Goal: Task Accomplishment & Management: Manage account settings

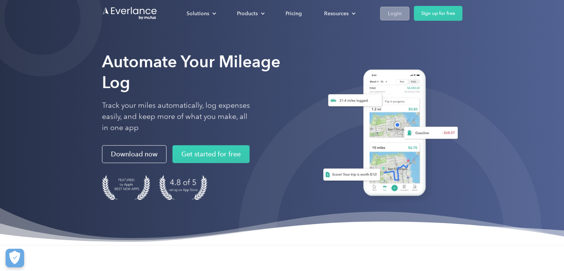
click at [388, 11] on div "Login" at bounding box center [395, 13] width 14 height 9
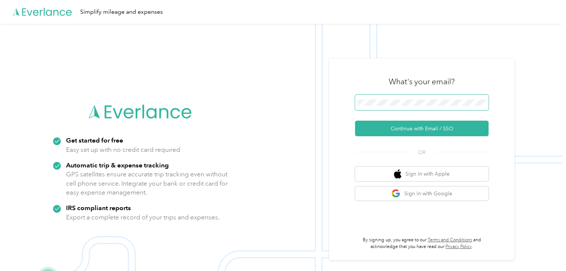
click at [355, 121] on button "Continue with Email / SSO" at bounding box center [422, 129] width 134 height 16
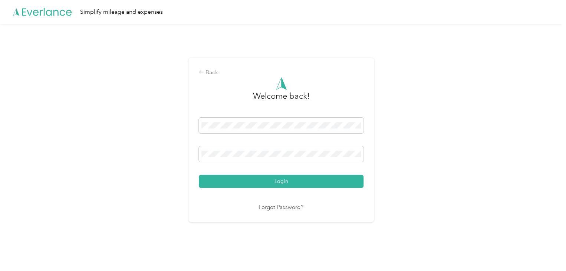
click at [199, 175] on button "Login" at bounding box center [281, 181] width 165 height 13
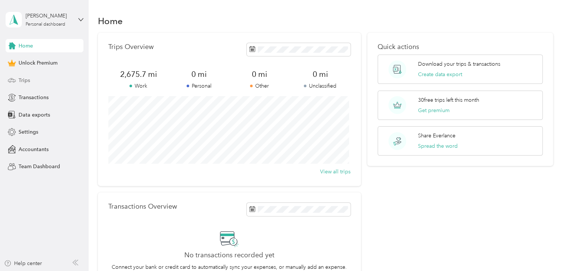
click at [33, 79] on div "Trips" at bounding box center [45, 79] width 78 height 13
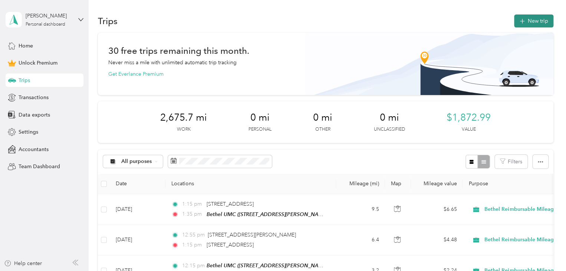
click at [541, 22] on button "New trip" at bounding box center [533, 20] width 39 height 13
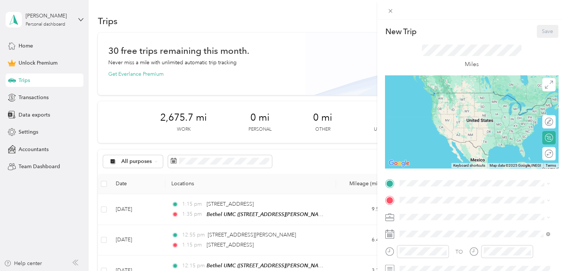
click at [435, 131] on div "Almonesson UMC 1680 Almonesson Road, 08096, Woodbury, New Jersey, United States" at bounding box center [451, 123] width 74 height 16
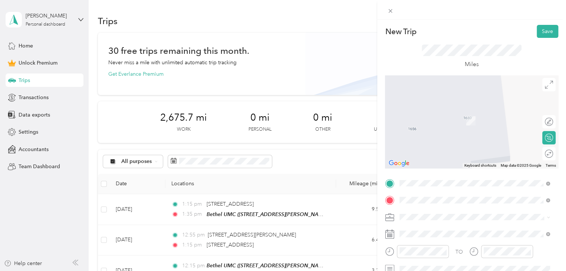
click at [451, 113] on span "1440 Almonesson Road Woodbury, New Jersey 08096, United States" at bounding box center [451, 110] width 74 height 7
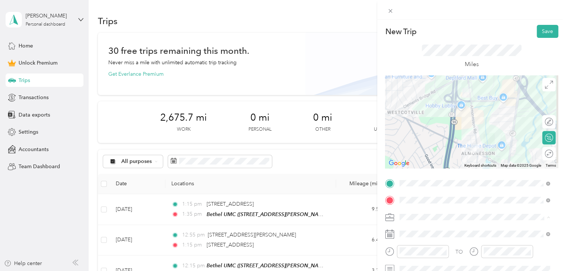
click at [441, 177] on span "Religious Services" at bounding box center [423, 178] width 42 height 6
click at [410, 162] on div "01" at bounding box center [408, 163] width 18 height 10
click at [429, 153] on div "00" at bounding box center [429, 152] width 18 height 10
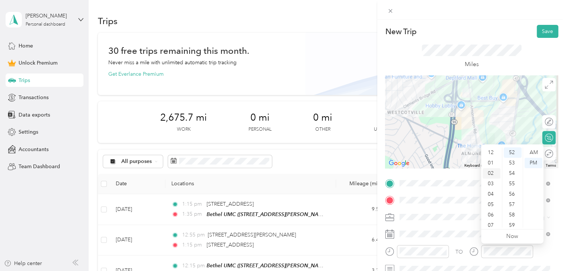
click at [491, 172] on div "02" at bounding box center [492, 173] width 18 height 10
click at [512, 162] on div "30" at bounding box center [513, 164] width 18 height 10
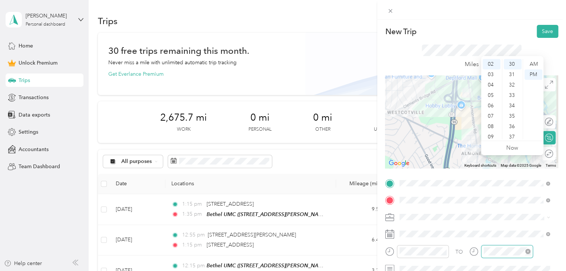
scroll to position [101, 0]
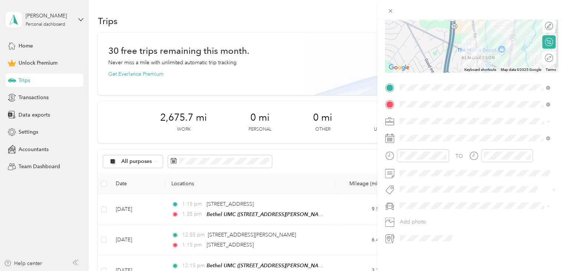
click at [422, 212] on div "Civic" at bounding box center [474, 213] width 145 height 8
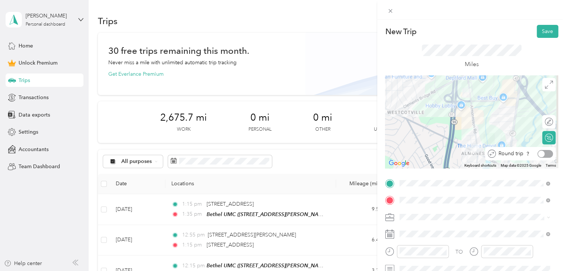
click at [543, 153] on div at bounding box center [546, 154] width 16 height 8
click at [543, 31] on button "Save" at bounding box center [548, 31] width 22 height 13
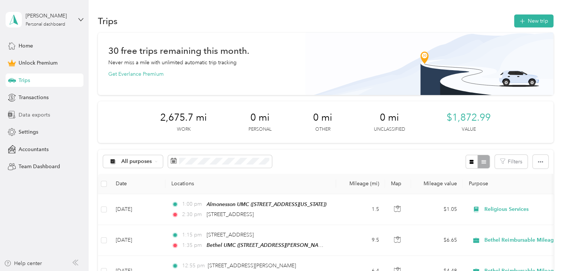
click at [42, 115] on span "Data exports" at bounding box center [35, 115] width 32 height 8
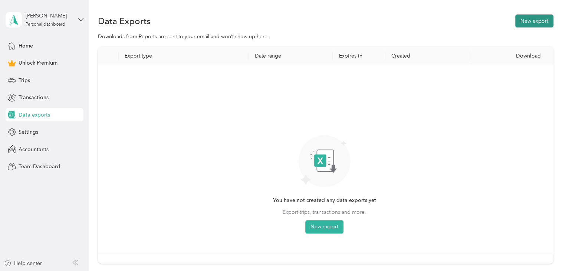
click at [544, 24] on button "New export" at bounding box center [535, 20] width 38 height 13
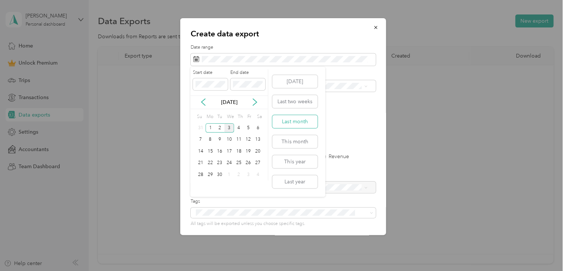
click at [298, 117] on button "Last month" at bounding box center [294, 121] width 45 height 13
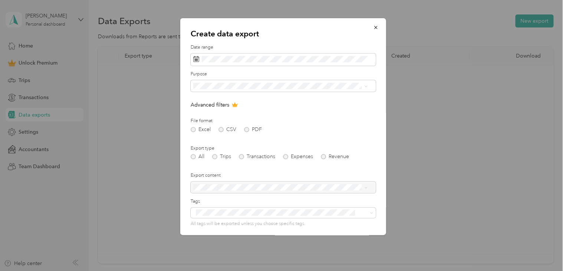
scroll to position [53, 0]
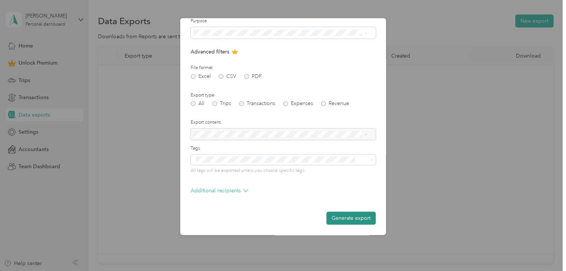
click at [337, 217] on button "Generate export" at bounding box center [351, 218] width 49 height 13
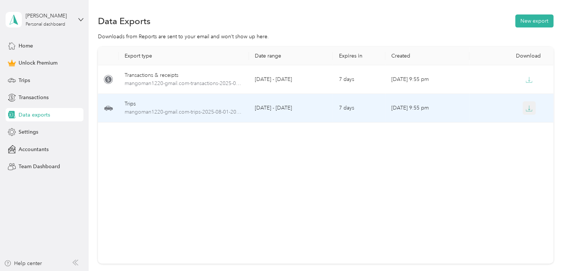
click at [530, 109] on icon "button" at bounding box center [529, 108] width 7 height 7
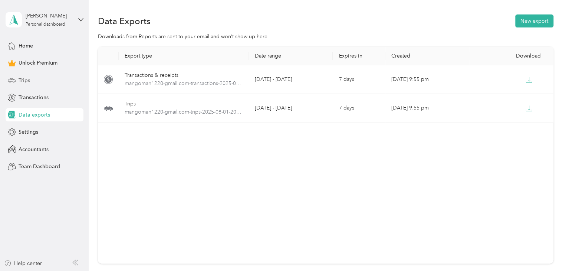
click at [24, 79] on span "Trips" at bounding box center [25, 80] width 12 height 8
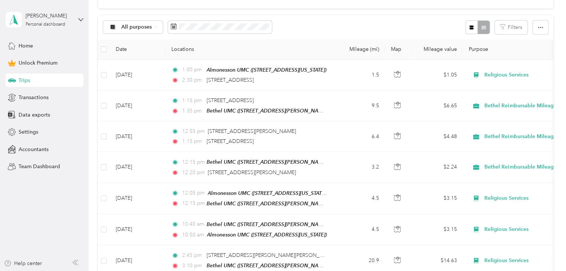
scroll to position [154, 0]
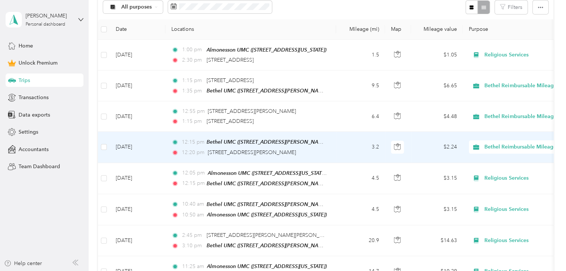
click at [330, 158] on td "12:15 pm Bethel UMC (481 Delsea Drive, Sewell, New Jersey) 12:20 pm 435 Hurffvi…" at bounding box center [251, 147] width 171 height 31
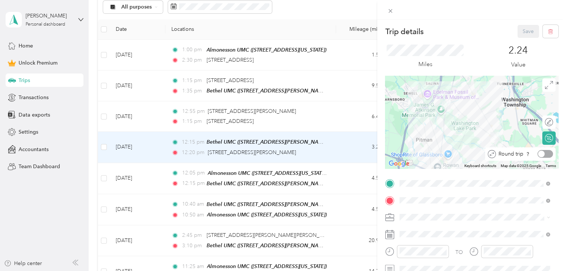
click at [541, 152] on div at bounding box center [546, 154] width 16 height 8
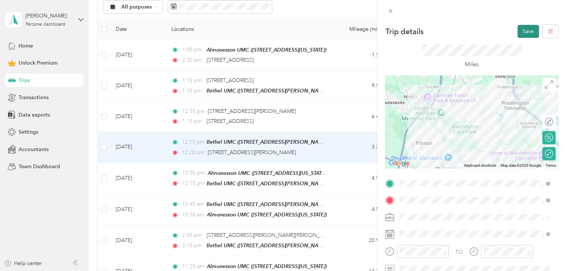
click at [523, 34] on button "Save" at bounding box center [529, 31] width 22 height 13
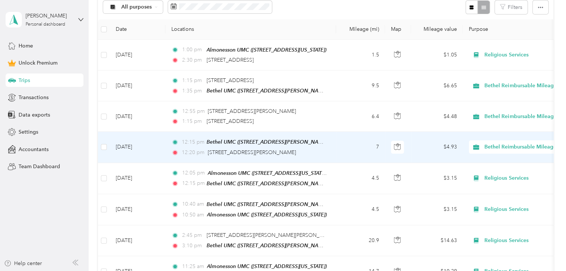
click at [356, 152] on td "7" at bounding box center [360, 147] width 49 height 31
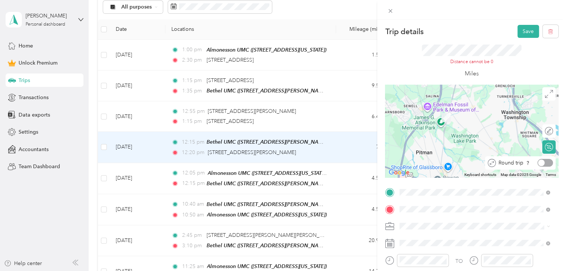
click at [543, 163] on div at bounding box center [546, 163] width 16 height 8
click at [392, 9] on icon at bounding box center [390, 11] width 6 height 6
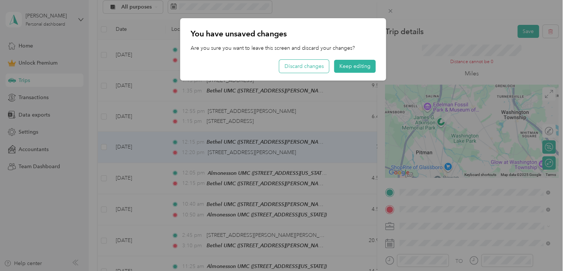
click at [304, 64] on button "Discard changes" at bounding box center [304, 66] width 50 height 13
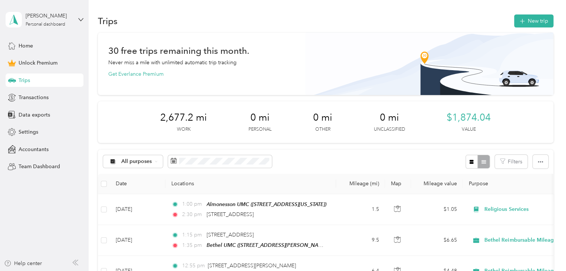
scroll to position [148, 0]
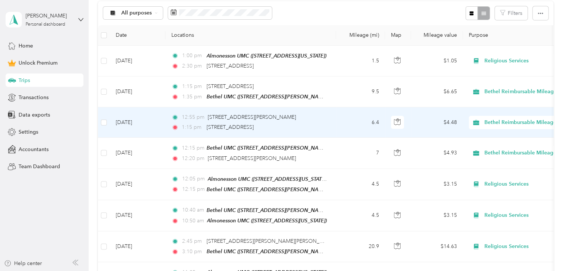
click at [500, 119] on span "Bethel Reimbursable Mileage" at bounding box center [521, 122] width 72 height 8
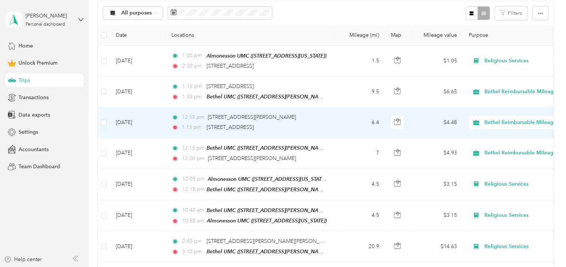
click at [509, 199] on span "Religious Services" at bounding box center [545, 200] width 117 height 8
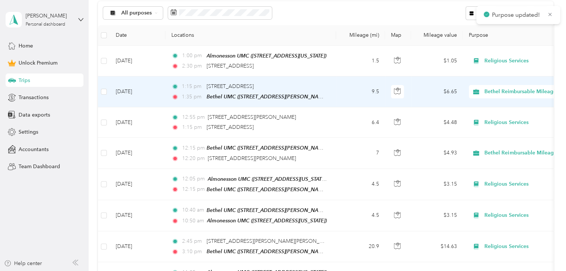
click at [502, 89] on span "Bethel Reimbursable Mileage" at bounding box center [521, 92] width 72 height 8
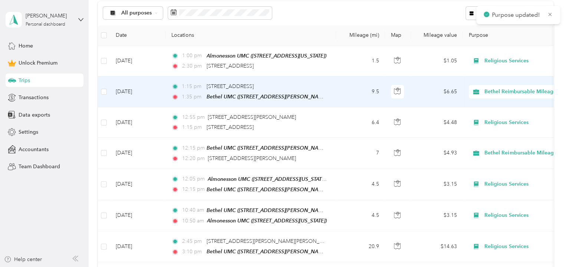
click at [509, 166] on span "Religious Services" at bounding box center [545, 170] width 117 height 8
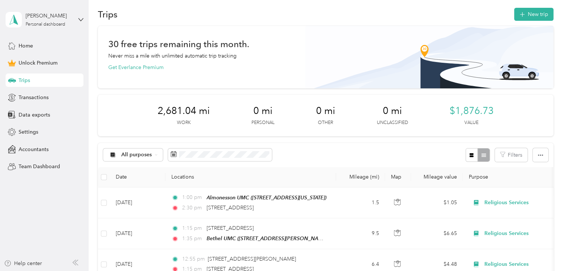
scroll to position [0, 0]
